Goal: Use online tool/utility: Utilize a website feature to perform a specific function

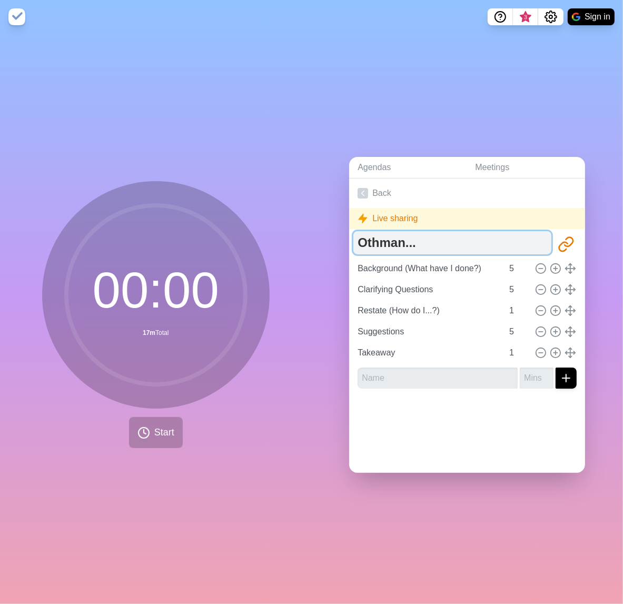
click at [423, 239] on textarea "Othman..." at bounding box center [452, 242] width 198 height 23
drag, startPoint x: 449, startPoint y: 237, endPoint x: 313, endPoint y: 240, distance: 136.4
click at [313, 240] on div "Agendas Meetings Back Live sharing Othman... [URL][DOMAIN_NAME] Background (Wha…" at bounding box center [468, 319] width 312 height 570
type textarea "Issue Processing"
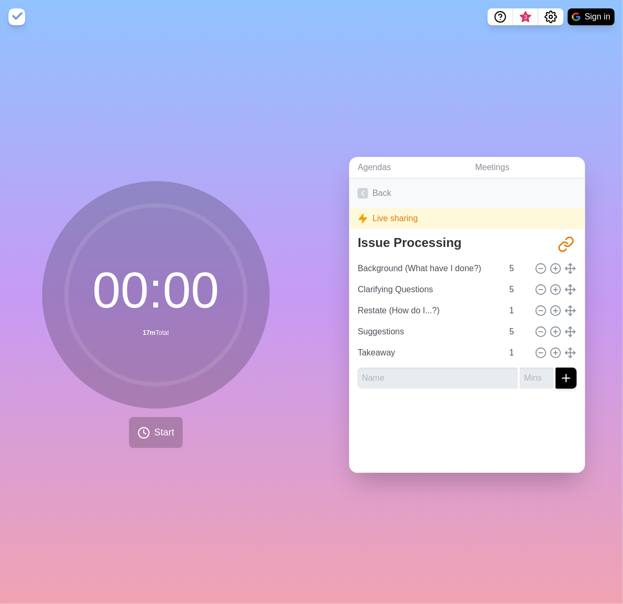
click at [424, 184] on link "Back" at bounding box center [467, 192] width 236 height 29
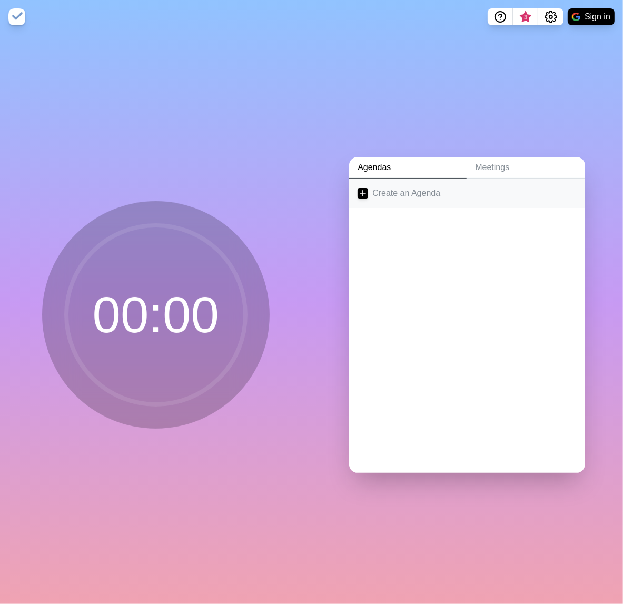
click at [421, 187] on link "Create an Agenda" at bounding box center [467, 192] width 236 height 29
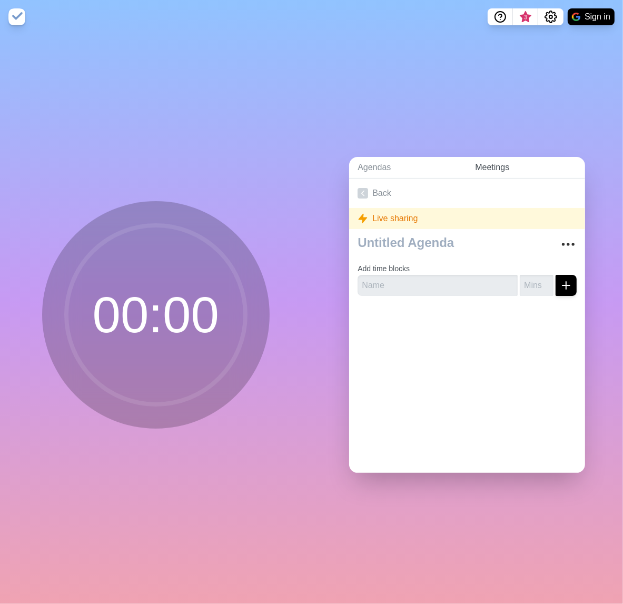
click at [496, 157] on link "Meetings" at bounding box center [525, 168] width 118 height 22
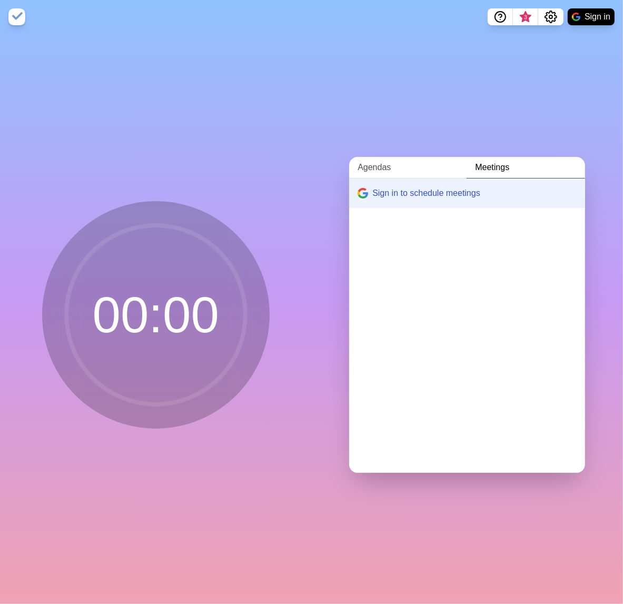
click at [392, 161] on link "Agendas" at bounding box center [407, 168] width 117 height 22
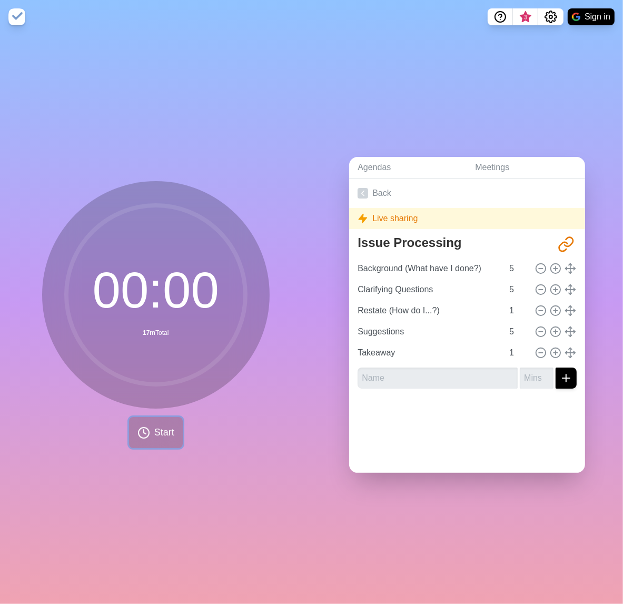
click at [162, 430] on span "Start" at bounding box center [164, 432] width 20 height 14
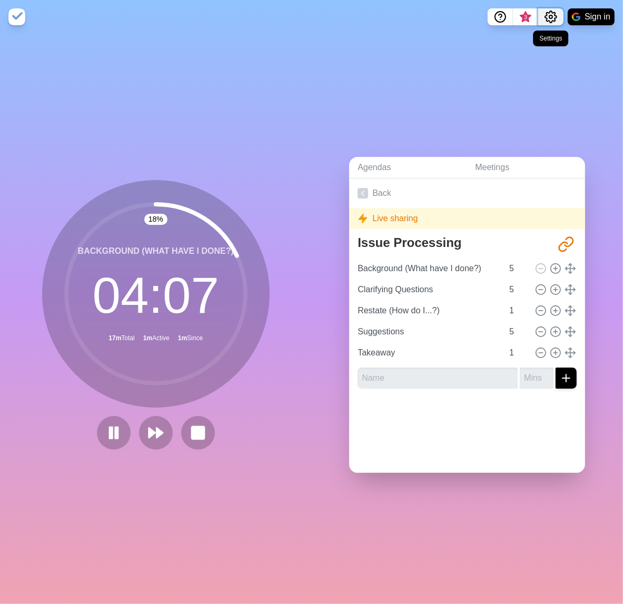
click at [557, 21] on button "Settings" at bounding box center [550, 16] width 25 height 17
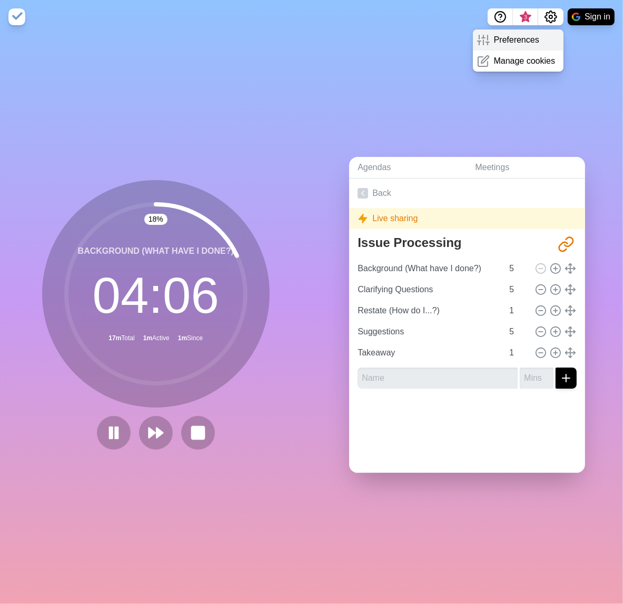
click at [536, 42] on p "Preferences" at bounding box center [516, 40] width 45 height 13
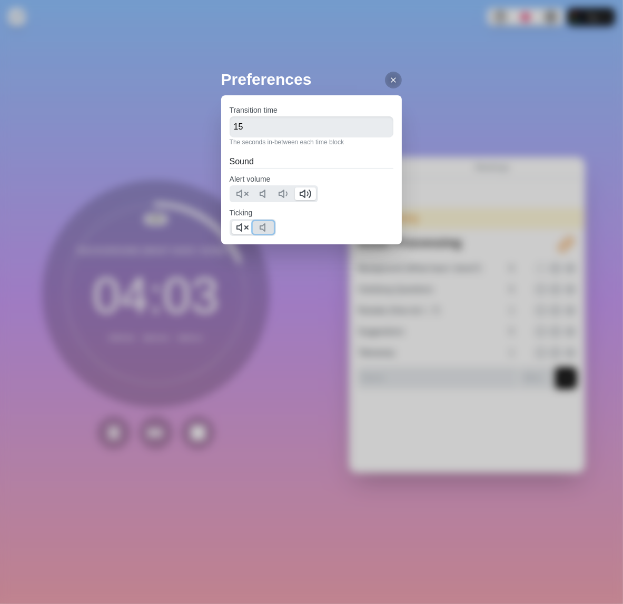
click at [263, 227] on icon at bounding box center [265, 227] width 13 height 13
click at [240, 231] on icon at bounding box center [242, 227] width 13 height 13
click at [389, 79] on icon at bounding box center [393, 80] width 8 height 8
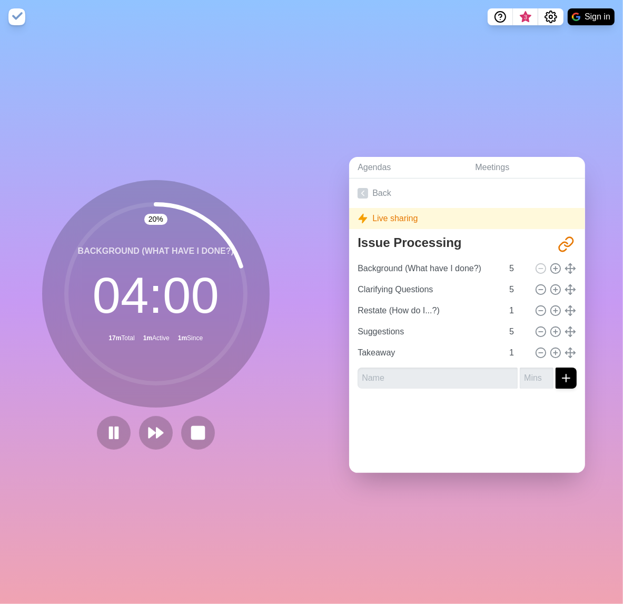
click at [389, 79] on icon at bounding box center [393, 80] width 8 height 8
drag, startPoint x: 387, startPoint y: 79, endPoint x: 366, endPoint y: 107, distance: 34.9
click at [366, 107] on div "Agendas Meetings Back Live sharing Issue Processing [URL][DOMAIN_NAME] Backgrou…" at bounding box center [468, 319] width 312 height 570
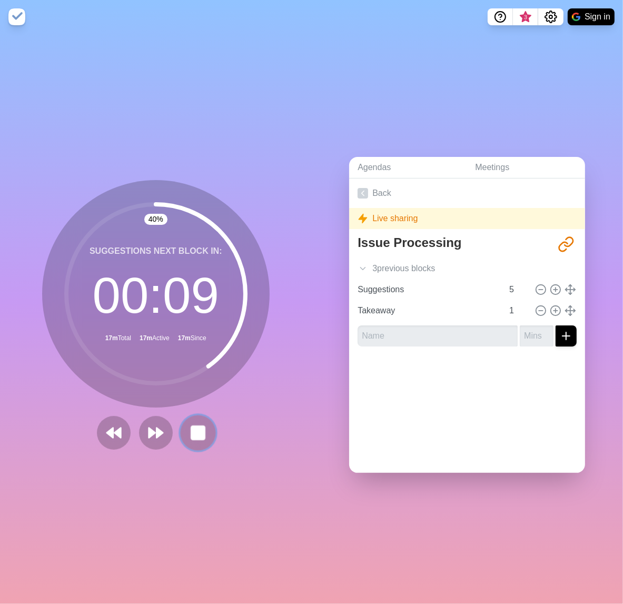
click at [202, 424] on icon at bounding box center [198, 433] width 18 height 18
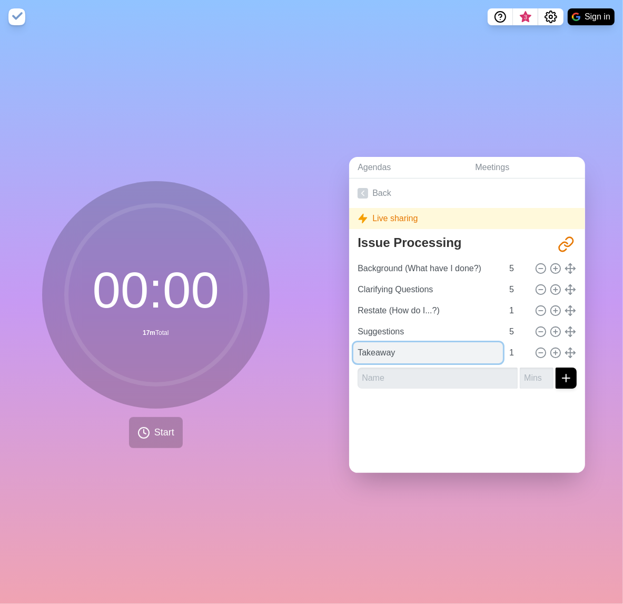
click at [381, 351] on input "Takeaway" at bounding box center [428, 352] width 150 height 21
click at [511, 419] on div at bounding box center [467, 418] width 236 height 42
click at [451, 51] on div "Agendas Meetings Back Live sharing Issue Processing [URL][DOMAIN_NAME] Backgrou…" at bounding box center [468, 319] width 312 height 570
click at [185, 296] on circle at bounding box center [155, 294] width 179 height 179
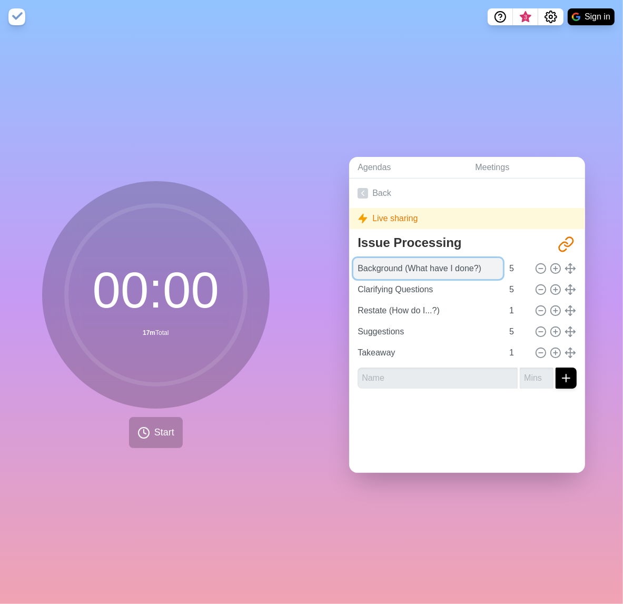
click at [441, 265] on input "Background (What have I done?)" at bounding box center [428, 268] width 150 height 21
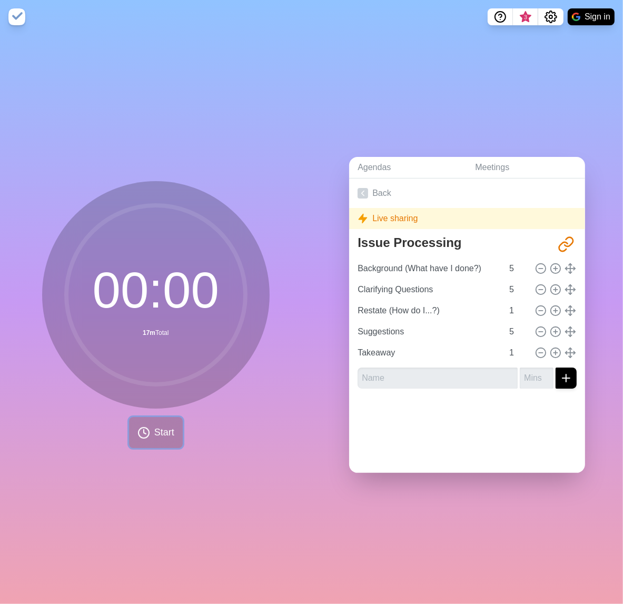
click at [147, 434] on button "Start" at bounding box center [156, 432] width 54 height 31
